Goal: Task Accomplishment & Management: Manage account settings

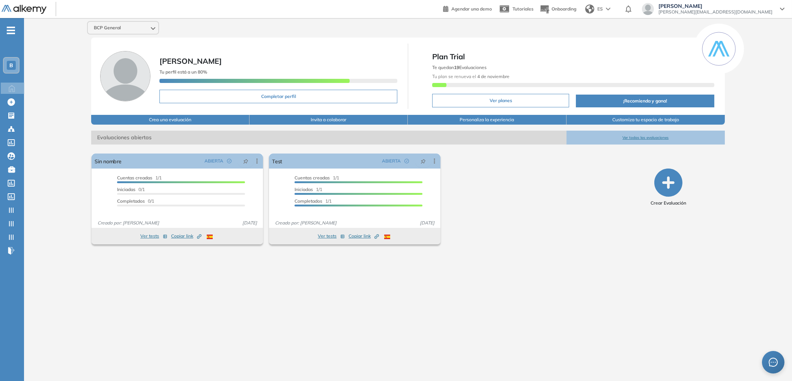
click at [15, 67] on div "B" at bounding box center [11, 65] width 9 height 9
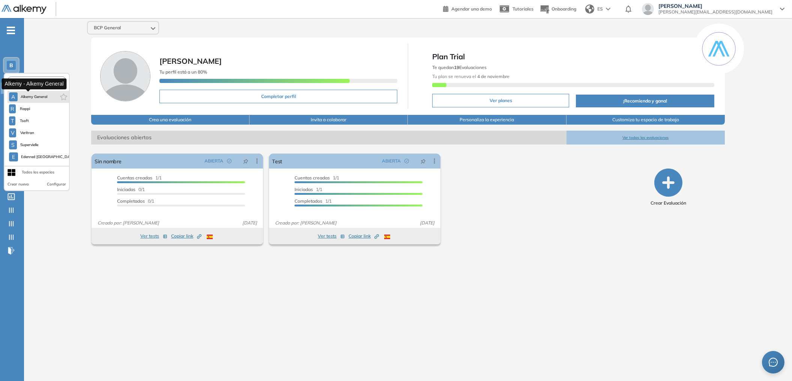
click at [32, 95] on span "Alkemy General" at bounding box center [34, 97] width 27 height 6
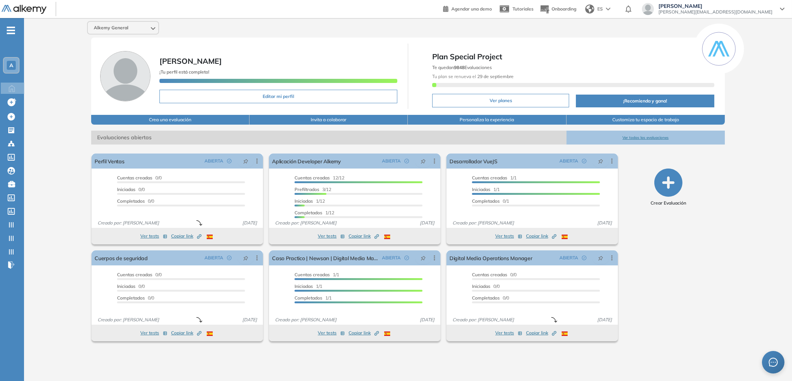
click at [637, 134] on button "Ver todas las evaluaciones" at bounding box center [645, 138] width 158 height 14
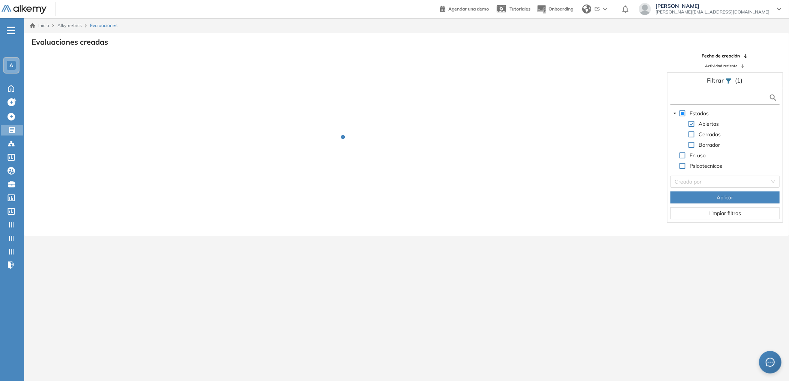
click at [697, 97] on input "text" at bounding box center [720, 98] width 97 height 8
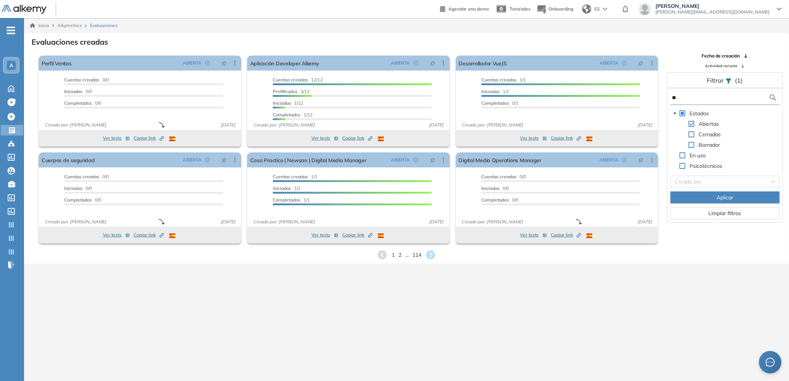
type input "**"
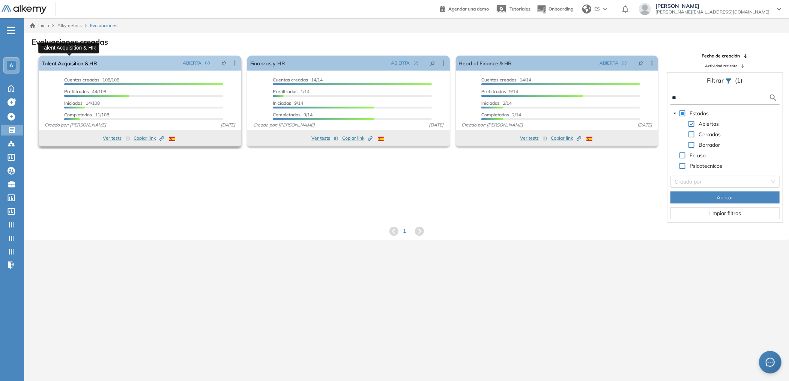
click at [83, 64] on link "Talent Acquisition & HR" at bounding box center [70, 63] width 56 height 15
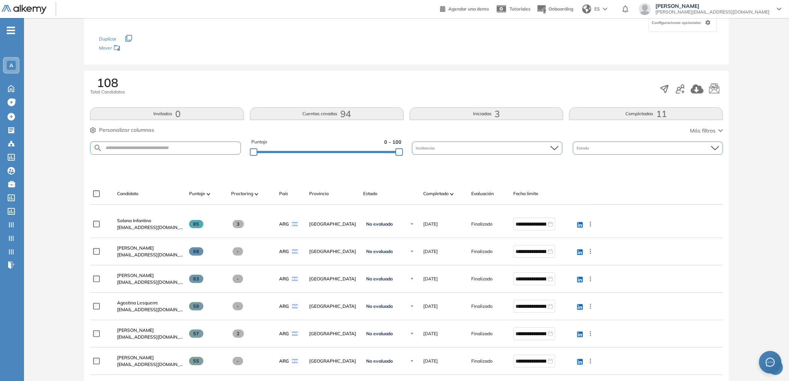
scroll to position [111, 0]
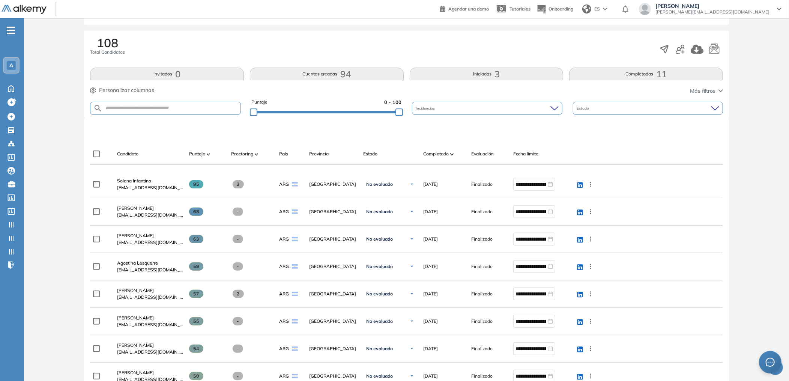
click at [645, 72] on button "Completadas 11" at bounding box center [646, 74] width 154 height 13
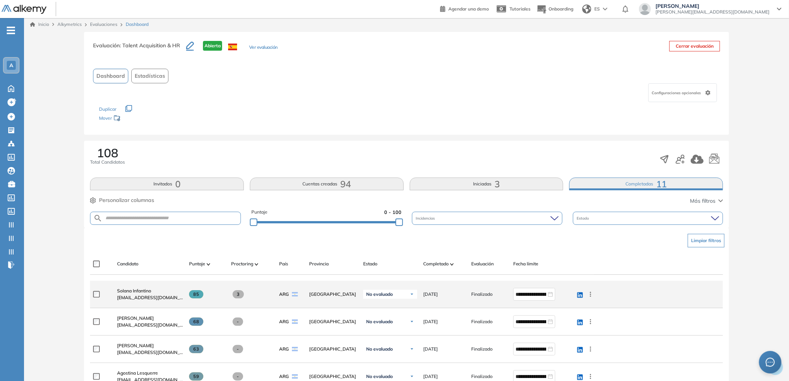
scroll to position [2, 0]
click at [131, 290] on span "Solana Infantino" at bounding box center [134, 290] width 34 height 6
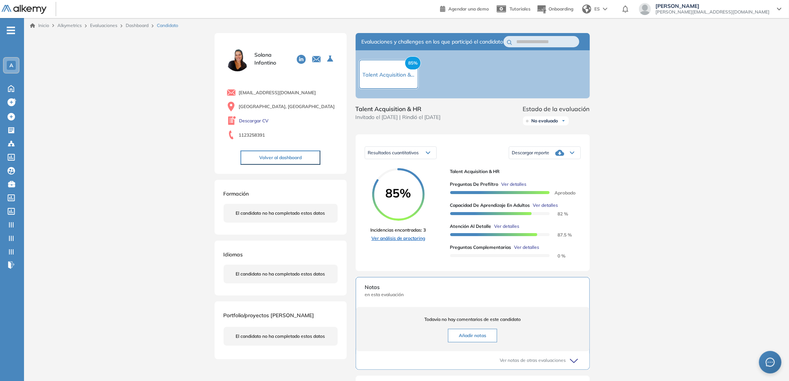
click at [411, 242] on link "Ver análisis de proctoring" at bounding box center [399, 238] width 56 height 7
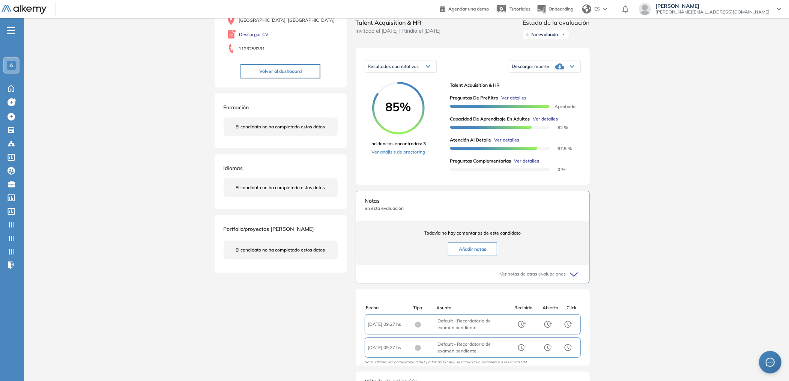
scroll to position [81, 0]
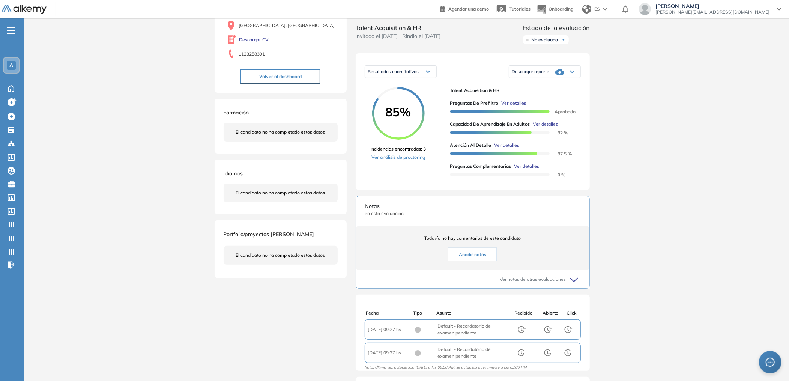
click at [511, 107] on span "Ver detalles" at bounding box center [513, 103] width 25 height 7
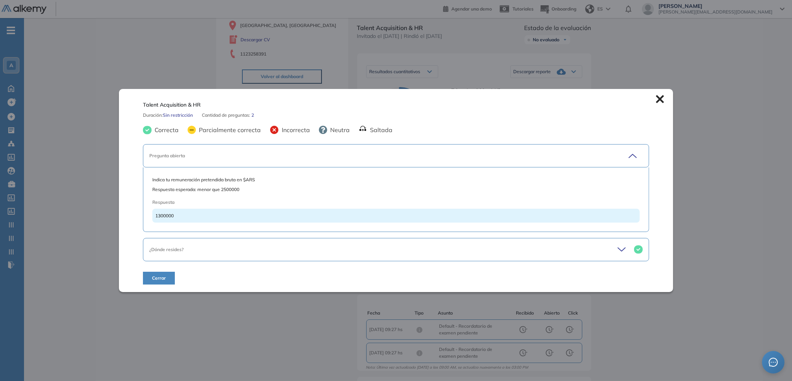
drag, startPoint x: 630, startPoint y: 246, endPoint x: 620, endPoint y: 246, distance: 10.9
click at [630, 246] on div at bounding box center [629, 249] width 25 height 11
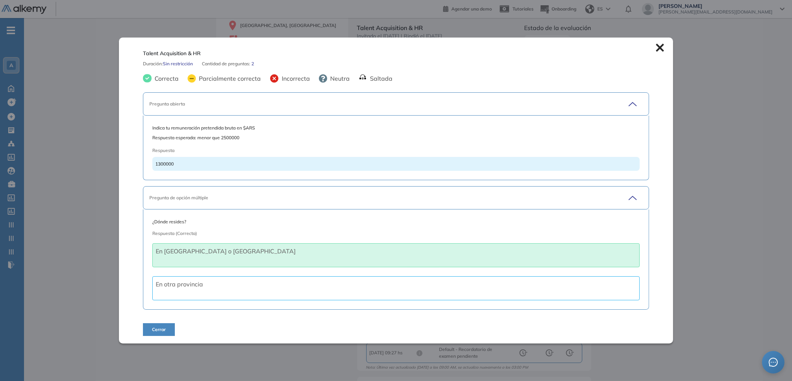
click at [656, 44] on icon at bounding box center [660, 48] width 8 height 8
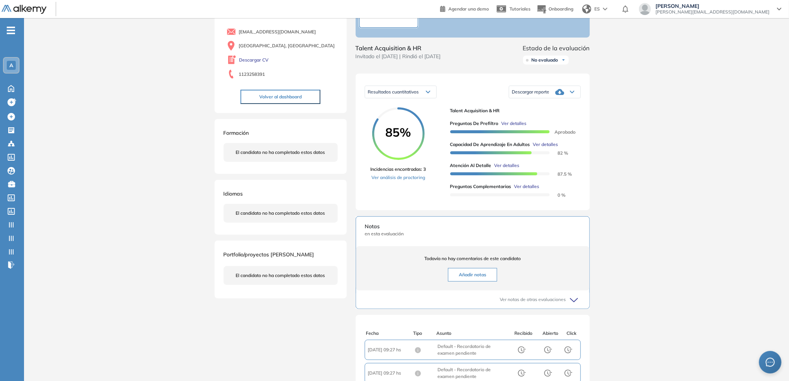
scroll to position [13, 0]
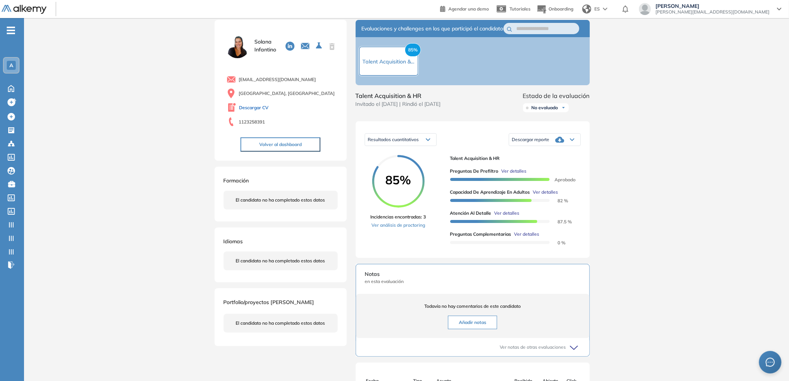
click at [260, 108] on link "Descargar CV" at bounding box center [254, 107] width 30 height 7
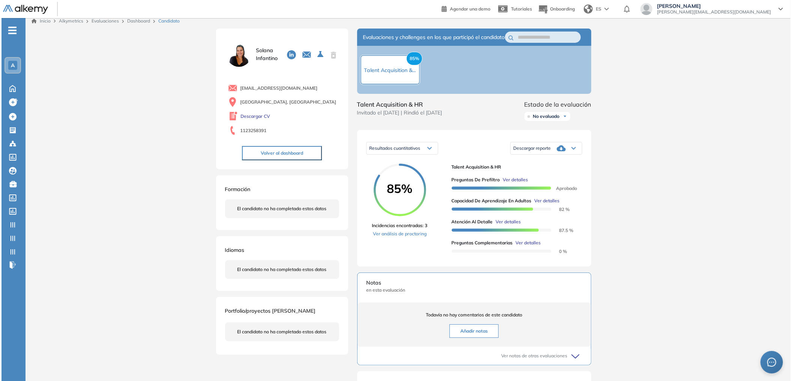
scroll to position [0, 0]
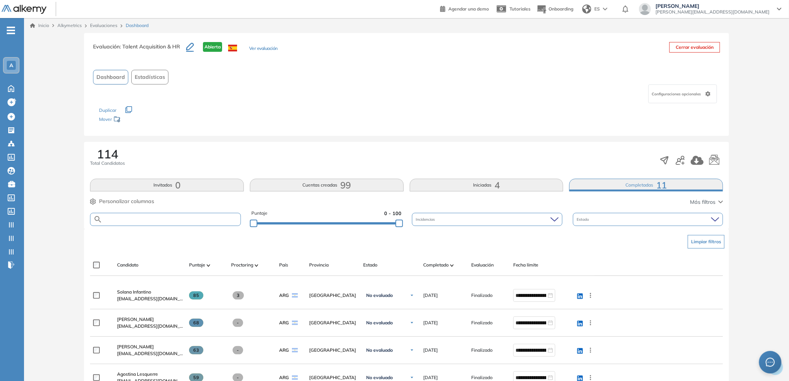
click at [153, 217] on input "text" at bounding box center [171, 219] width 138 height 6
type input "****"
click at [316, 190] on button "Cuentas creadas 127" at bounding box center [327, 185] width 154 height 13
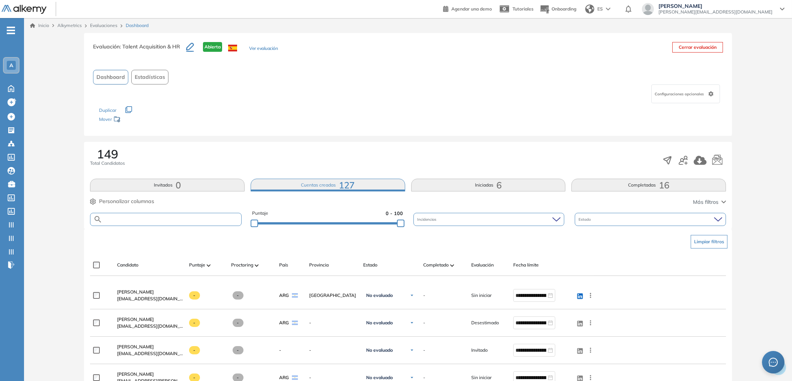
click at [200, 221] on input "text" at bounding box center [171, 219] width 139 height 6
type input "****"
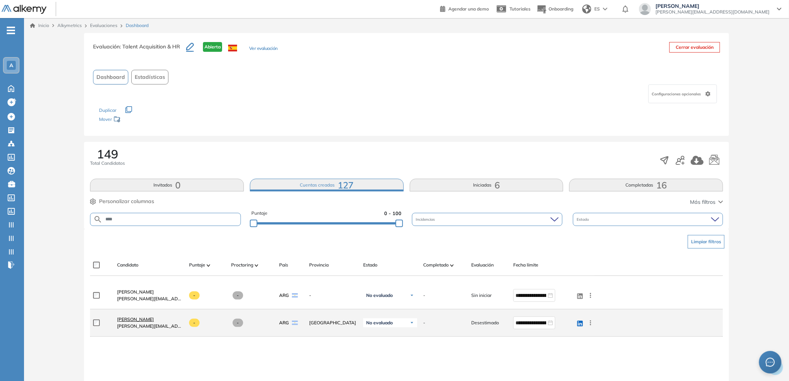
click at [148, 317] on span "[PERSON_NAME]" at bounding box center [135, 319] width 37 height 6
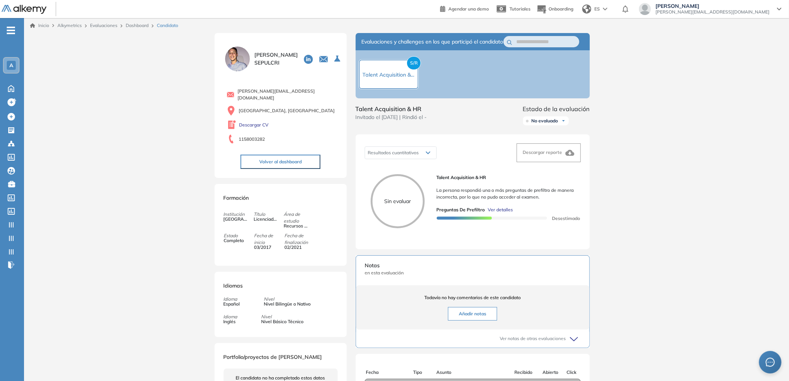
click at [512, 213] on div "Preguntas de Prefiltro Ver detalles" at bounding box center [506, 209] width 138 height 7
click at [503, 213] on span "Ver detalles" at bounding box center [500, 209] width 25 height 7
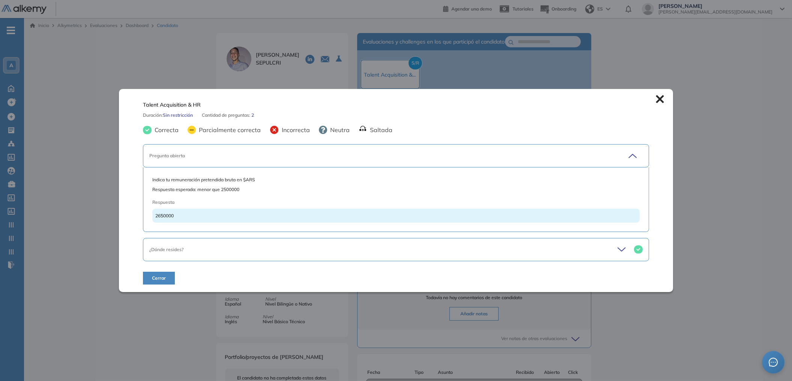
click at [580, 245] on div "¿Dónde resides?" at bounding box center [396, 249] width 506 height 23
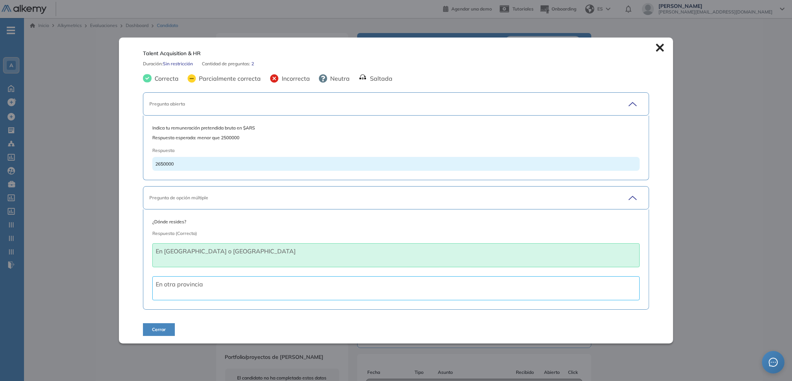
click at [659, 48] on icon at bounding box center [660, 48] width 8 height 8
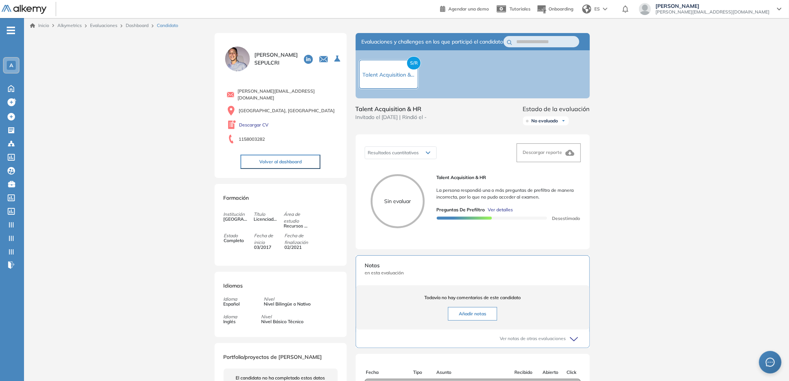
click at [503, 213] on span "Ver detalles" at bounding box center [500, 209] width 25 height 7
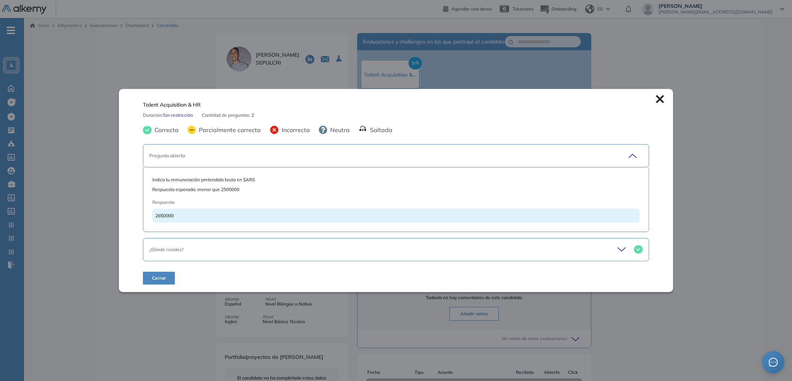
click at [662, 98] on div "Talent Acquisition & HR Duración : Sin restricción Cantidad de preguntas: 2 Cor…" at bounding box center [396, 190] width 554 height 203
click at [656, 103] on icon at bounding box center [660, 99] width 8 height 8
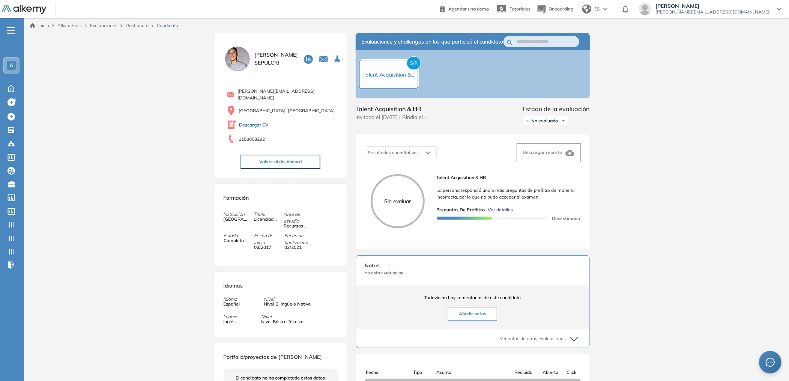
click at [266, 122] on link "Descargar CV" at bounding box center [254, 125] width 30 height 7
